Goal: Check status

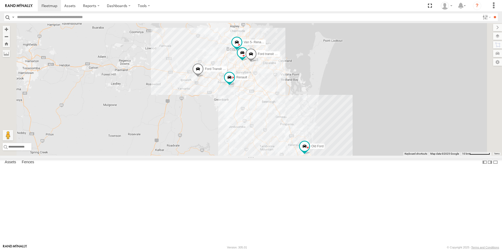
select select "**********"
click at [261, 18] on span "Iveco" at bounding box center [258, 16] width 8 height 4
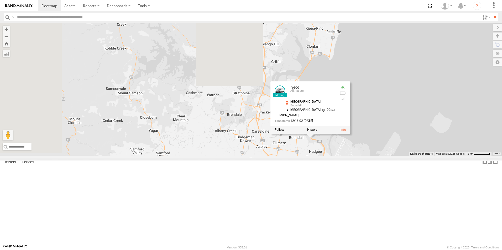
drag, startPoint x: 354, startPoint y: 129, endPoint x: 433, endPoint y: 260, distance: 153.4
click at [433, 250] on html at bounding box center [251, 125] width 502 height 250
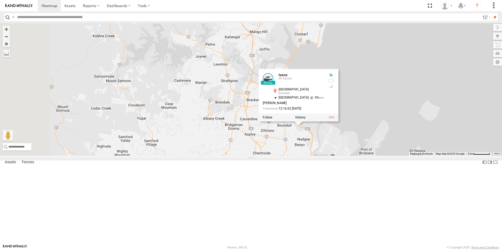
click at [338, 122] on div at bounding box center [299, 118] width 80 height 8
click at [306, 120] on label at bounding box center [300, 118] width 10 height 4
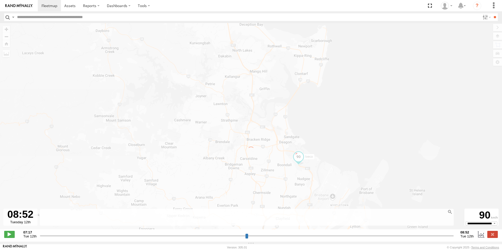
type input "**********"
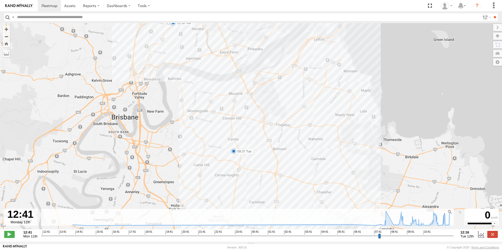
drag, startPoint x: 285, startPoint y: 126, endPoint x: 296, endPoint y: 164, distance: 39.1
click at [297, 165] on div "Iveco 09:37 Tue 11:38 Tue 12:03 Tue" at bounding box center [251, 129] width 502 height 212
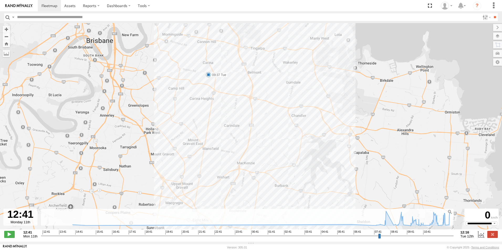
drag, startPoint x: 289, startPoint y: 155, endPoint x: 270, endPoint y: 90, distance: 67.3
click at [270, 90] on div "Iveco 09:37 Tue 11:38 Tue 12:03 Tue 5" at bounding box center [251, 129] width 502 height 212
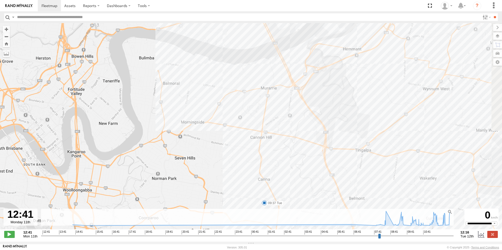
drag, startPoint x: 322, startPoint y: 71, endPoint x: 269, endPoint y: 162, distance: 105.3
click at [271, 164] on div "Iveco 09:37 Tue 11:38 Tue 12:03 Tue" at bounding box center [251, 129] width 502 height 212
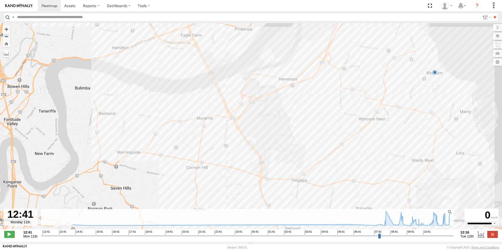
drag, startPoint x: 427, startPoint y: 76, endPoint x: 370, endPoint y: 106, distance: 64.3
click at [370, 106] on div "Iveco 09:37 Tue 11:38 Tue 12:03 Tue 5" at bounding box center [251, 129] width 502 height 212
click at [437, 73] on div "Iveco 09:37 Tue 11:38 Tue 12:03 Tue 5" at bounding box center [251, 129] width 502 height 212
click at [433, 71] on div "5" at bounding box center [434, 72] width 5 height 5
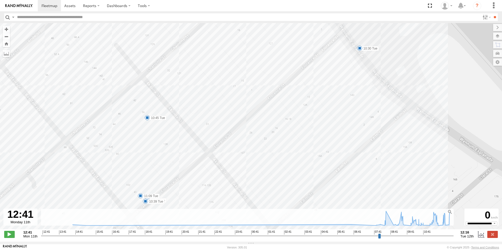
drag, startPoint x: 339, startPoint y: 127, endPoint x: 339, endPoint y: 121, distance: 5.8
click at [339, 121] on div "Iveco 09:37 Tue 11:38 Tue 12:03 Tue 10:22 Tue 10:30 Tue 10:39 Tue 10:45 Tue 11:…" at bounding box center [251, 129] width 502 height 212
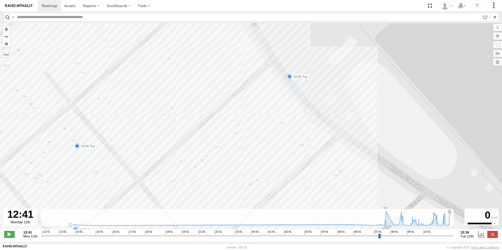
click at [297, 78] on label "10:30 Tue" at bounding box center [299, 77] width 19 height 5
click at [292, 93] on div "Iveco 09:37 Tue 11:38 Tue 12:03 Tue 10:22 Tue 10:30 Tue 10:39 Tue 10:45 Tue 11:…" at bounding box center [251, 129] width 502 height 212
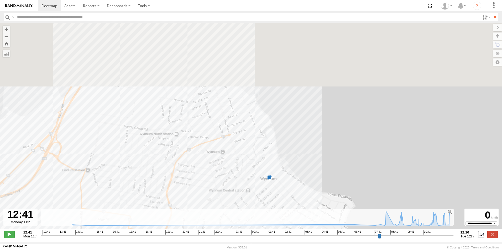
drag, startPoint x: 194, startPoint y: 50, endPoint x: 251, endPoint y: 172, distance: 134.5
click at [254, 176] on div "Iveco 09:37 Tue 11:38 Tue 12:03 Tue 5" at bounding box center [251, 129] width 502 height 212
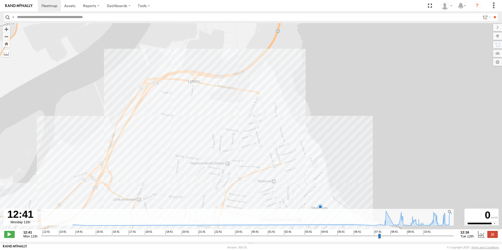
drag, startPoint x: 172, startPoint y: 110, endPoint x: 218, endPoint y: 116, distance: 46.3
click at [218, 116] on div "Iveco 09:37 Tue 11:38 Tue 12:03 Tue 5" at bounding box center [251, 129] width 502 height 212
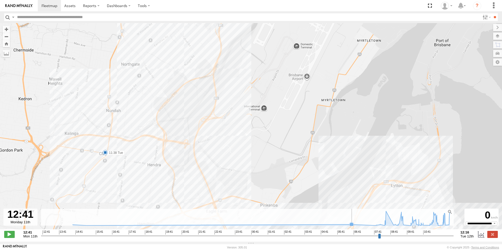
drag, startPoint x: 105, startPoint y: 92, endPoint x: 239, endPoint y: 161, distance: 150.9
click at [293, 214] on div "← Move left → Move right ↑ Move up ↓ Move down + Zoom in - Zoom out Home Jump l…" at bounding box center [251, 132] width 502 height 219
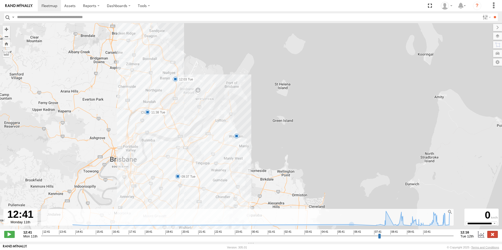
click at [495, 237] on label at bounding box center [492, 234] width 11 height 7
